Goal: Transaction & Acquisition: Purchase product/service

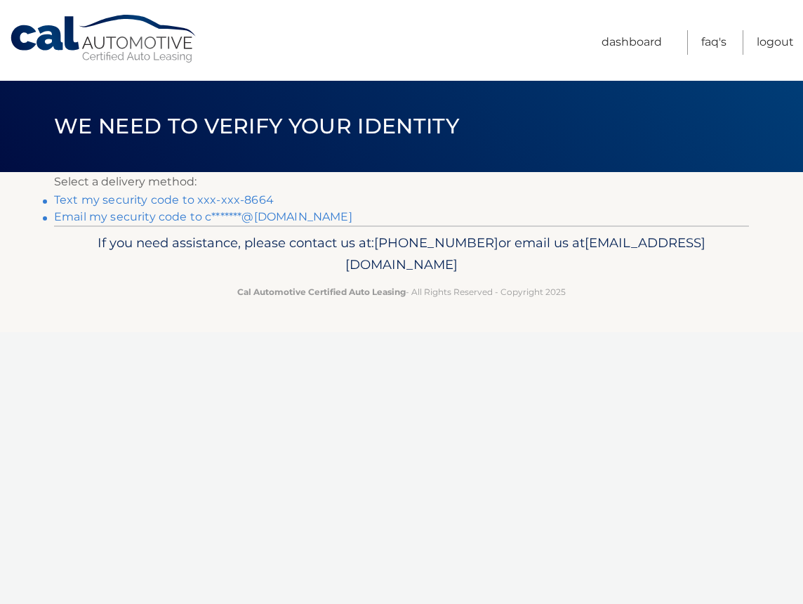
click at [246, 201] on link "Text my security code to xxx-xxx-8664" at bounding box center [164, 199] width 220 height 13
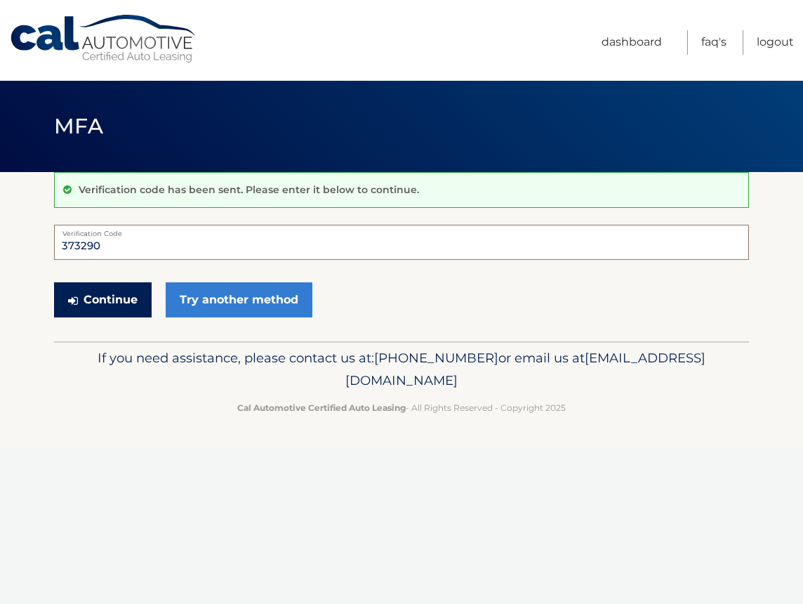
type input "373290"
click at [120, 299] on button "Continue" at bounding box center [103, 299] width 98 height 35
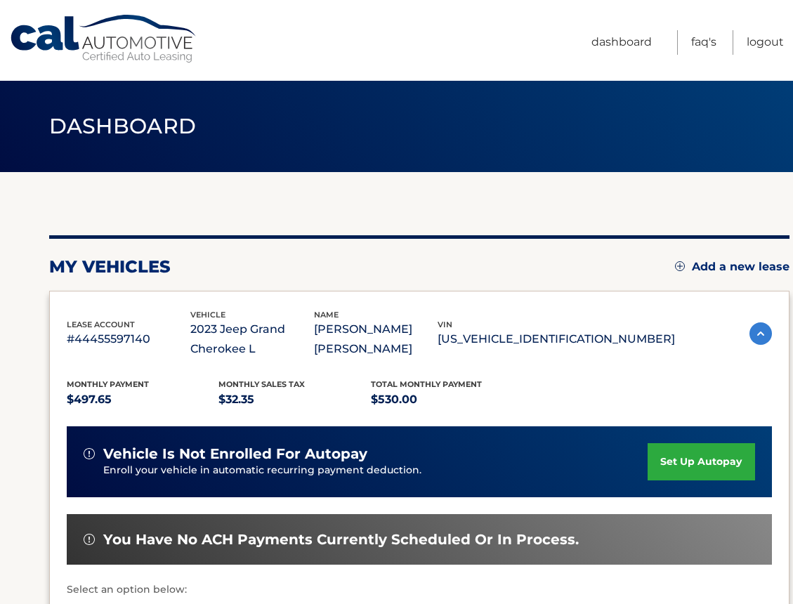
scroll to position [263, 0]
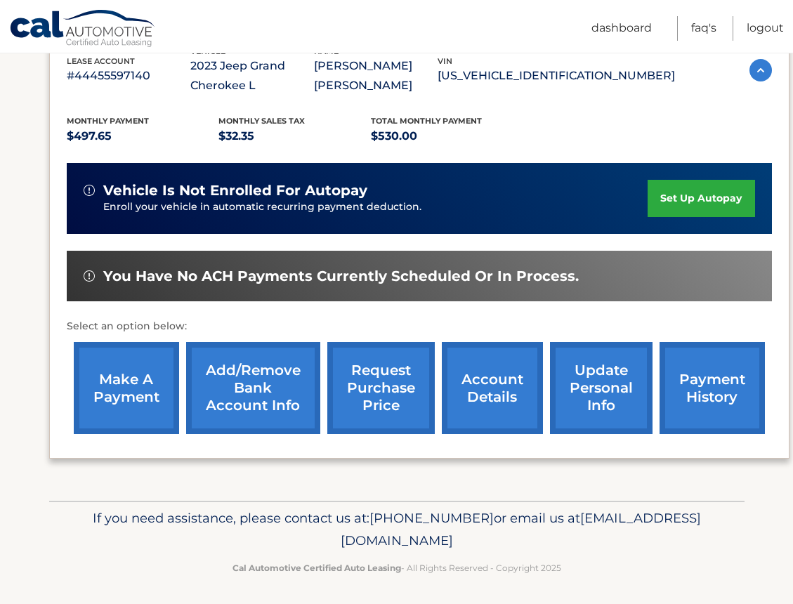
click at [141, 389] on link "make a payment" at bounding box center [126, 388] width 105 height 92
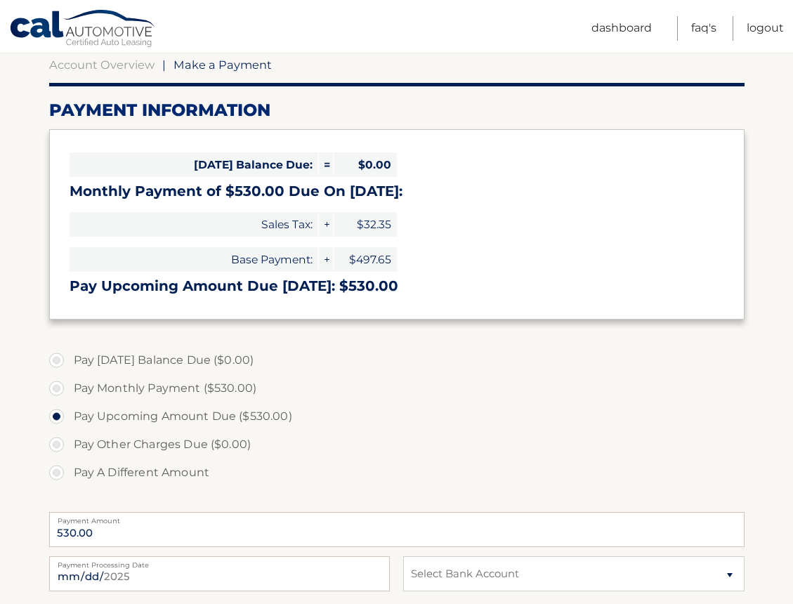
scroll to position [212, 0]
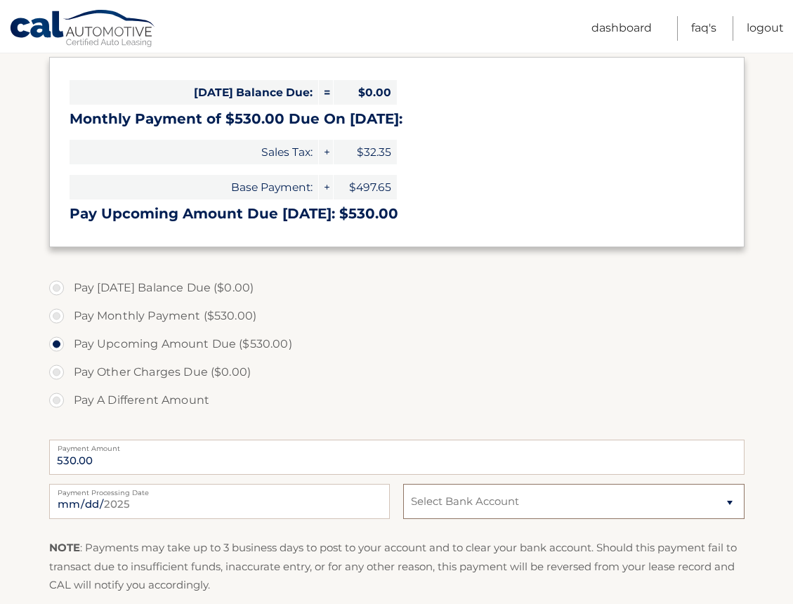
select select "NDJjODFjMDMtOThiMi00ZjRjLTkzZmItNzVhMjdkMTUzODg1"
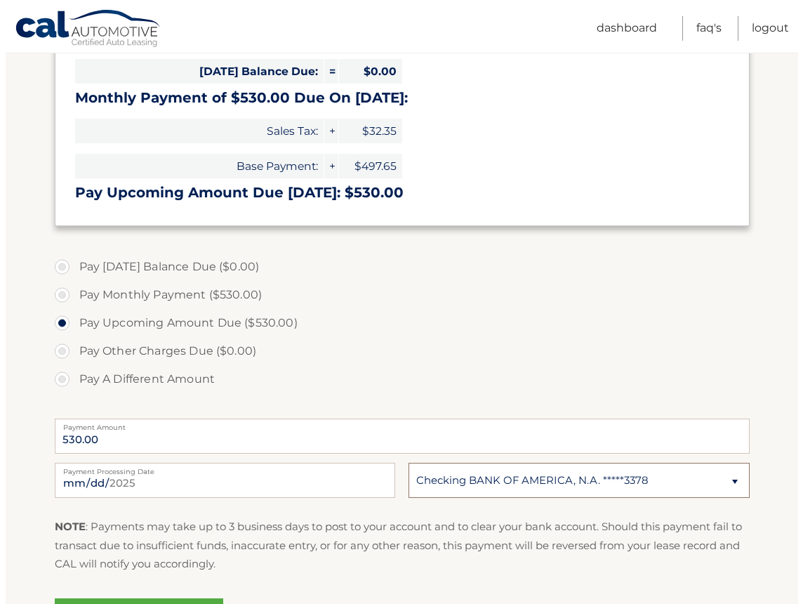
scroll to position [378, 0]
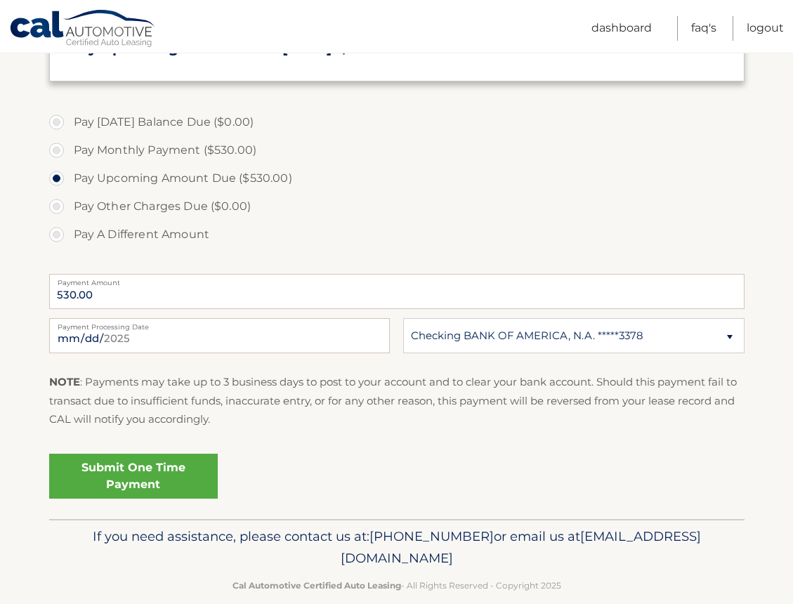
click at [139, 475] on link "Submit One Time Payment" at bounding box center [133, 476] width 169 height 45
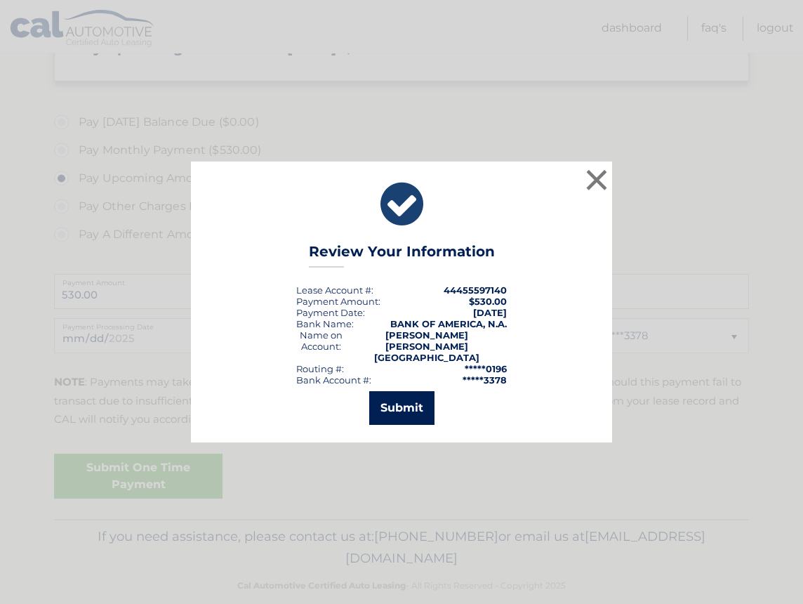
click at [395, 407] on button "Submit" at bounding box center [401, 408] width 65 height 34
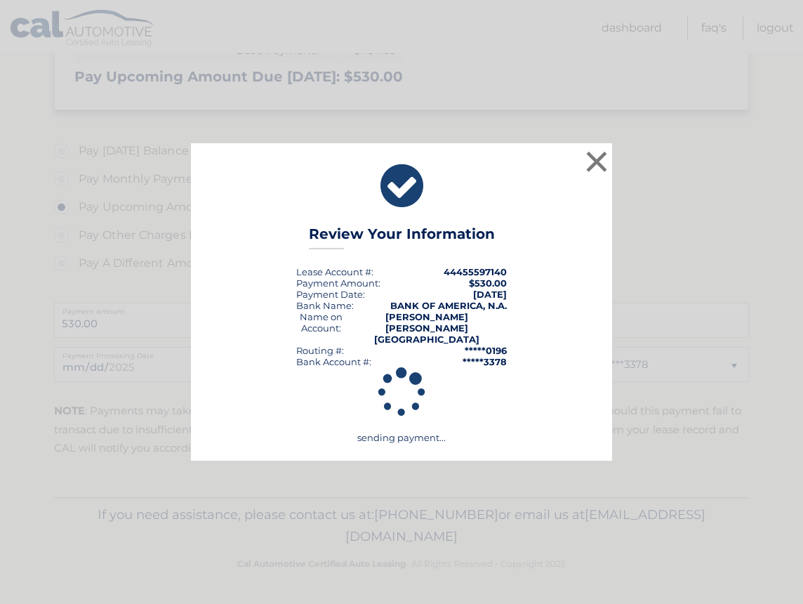
scroll to position [345, 0]
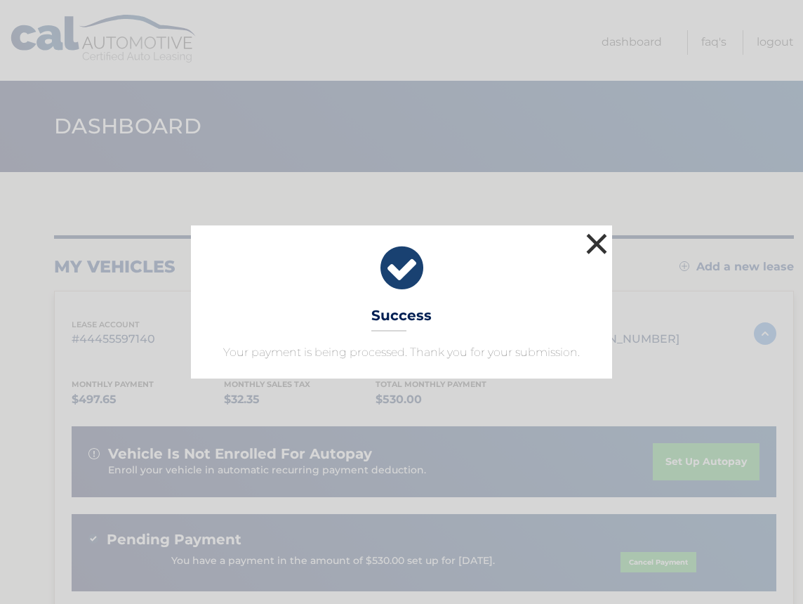
click at [595, 246] on button "×" at bounding box center [597, 244] width 28 height 28
